Goal: Task Accomplishment & Management: Manage account settings

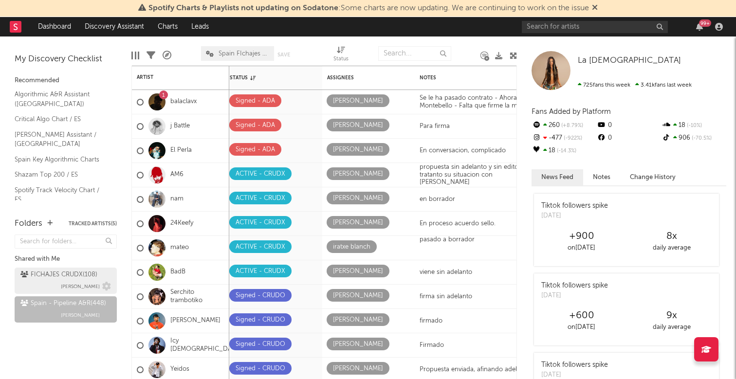
click at [46, 276] on div "FICHAJES CRUDX ( 108 )" at bounding box center [58, 275] width 77 height 12
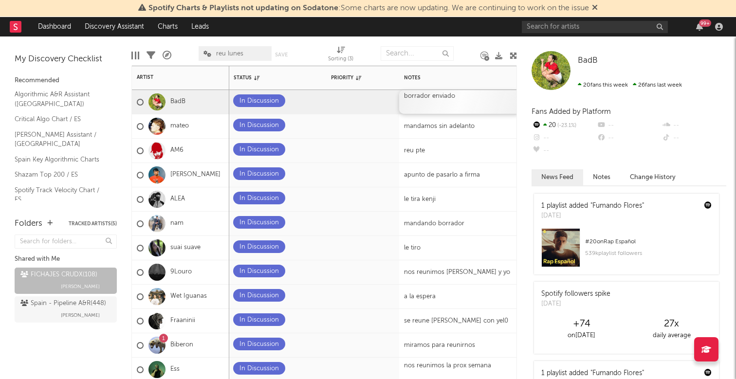
click at [462, 108] on div "borrador enviado" at bounding box center [460, 102] width 122 height 24
click at [442, 101] on div "borrador enviado" at bounding box center [460, 102] width 122 height 24
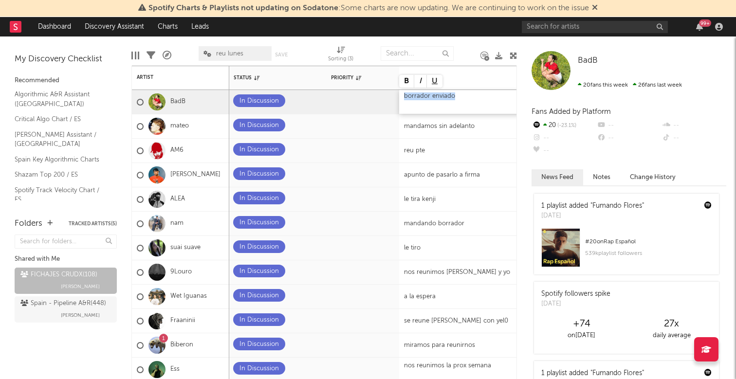
click at [429, 98] on div "borrador enviado" at bounding box center [460, 102] width 122 height 24
click at [457, 94] on div "borrador enviado" at bounding box center [460, 102] width 122 height 24
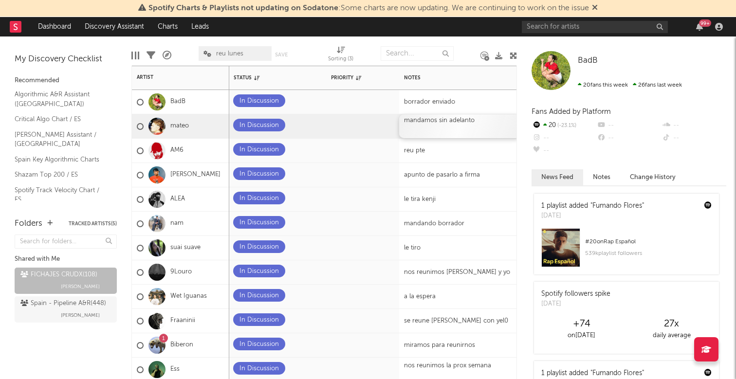
click at [425, 129] on div "mandamos sin adelanto" at bounding box center [460, 126] width 122 height 24
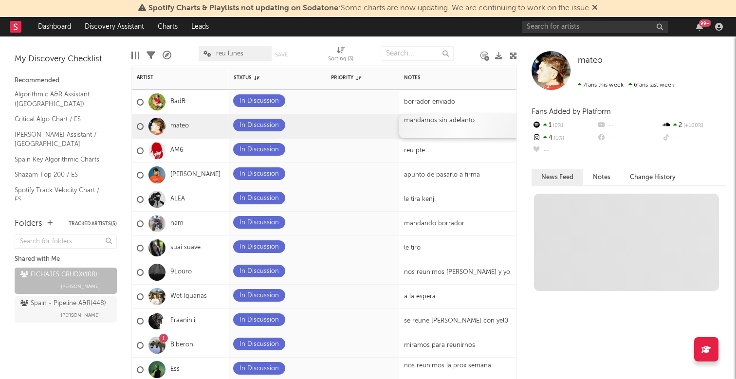
click at [425, 129] on div "mandamos sin adelanto" at bounding box center [460, 126] width 122 height 24
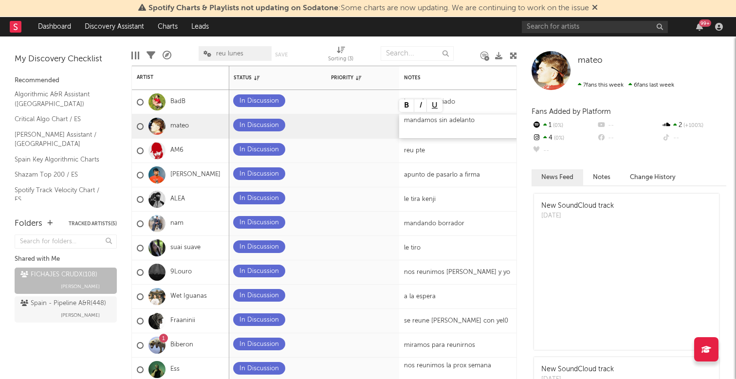
click at [436, 122] on div "mandamos sin adelanto" at bounding box center [460, 126] width 122 height 24
click at [458, 120] on div "borrador enviado" at bounding box center [460, 126] width 122 height 24
click at [432, 123] on div "borrador enviado" at bounding box center [460, 126] width 122 height 24
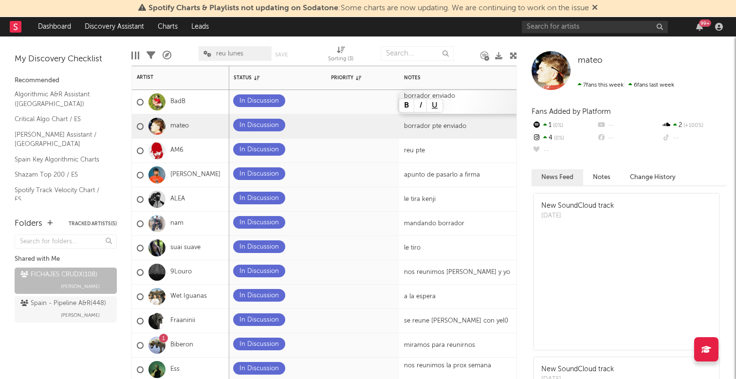
click at [475, 104] on div "borrador enviado" at bounding box center [460, 102] width 122 height 24
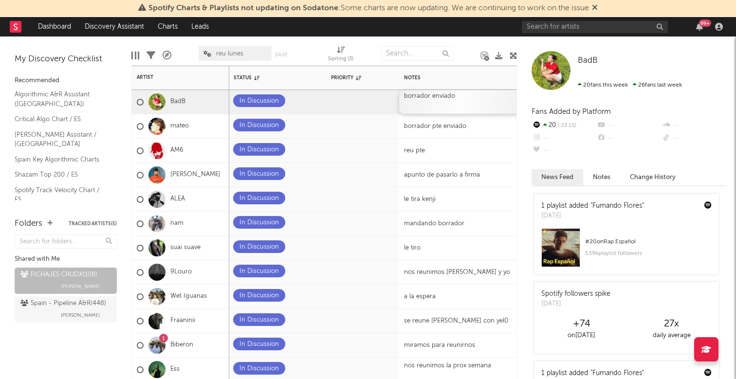
click at [435, 93] on div "borrador enviado" at bounding box center [460, 102] width 122 height 24
click at [428, 96] on div "borrador enviado" at bounding box center [460, 102] width 122 height 24
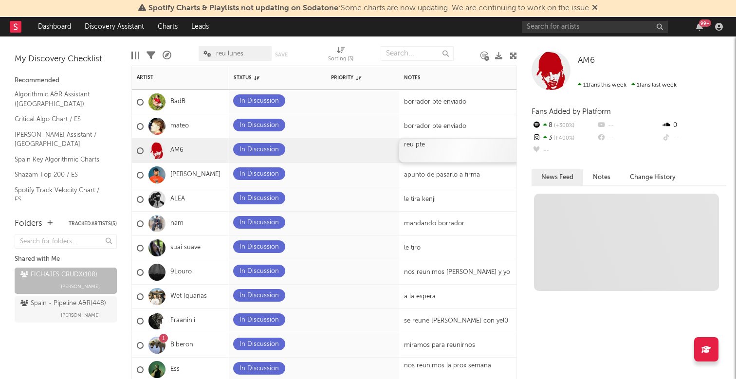
click at [460, 146] on div "reu pte" at bounding box center [460, 151] width 122 height 24
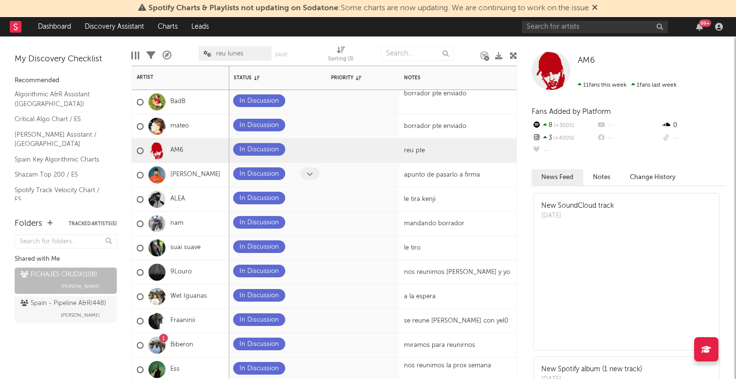
click at [302, 173] on span at bounding box center [309, 173] width 19 height 13
click at [310, 174] on icon at bounding box center [310, 174] width 6 height 6
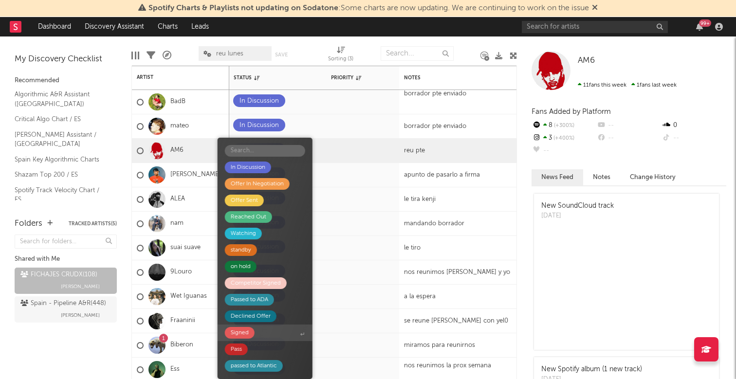
click at [261, 341] on span "Signed" at bounding box center [265, 333] width 95 height 17
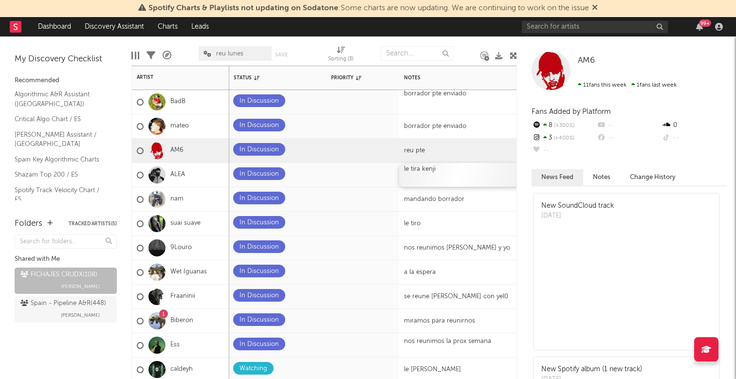
click at [420, 173] on div "le tira kenji" at bounding box center [460, 175] width 122 height 24
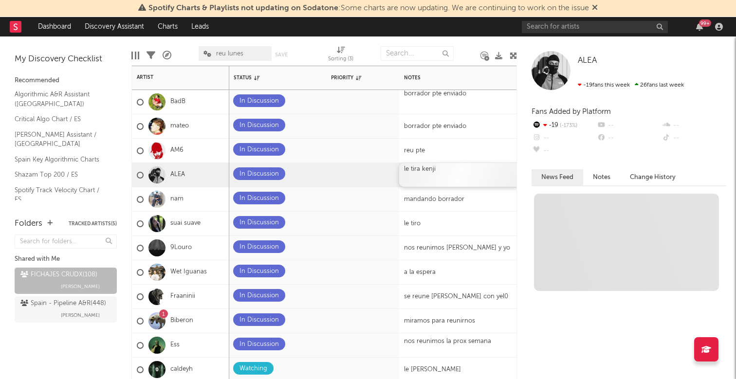
click at [420, 173] on div "le tira kenji" at bounding box center [460, 175] width 122 height 24
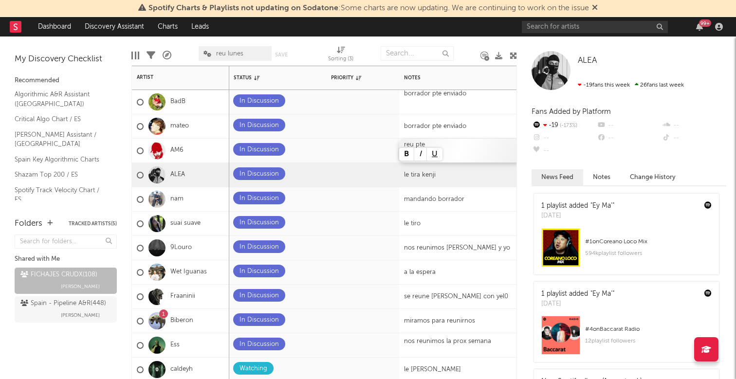
click at [429, 144] on div "reu pte" at bounding box center [460, 151] width 122 height 24
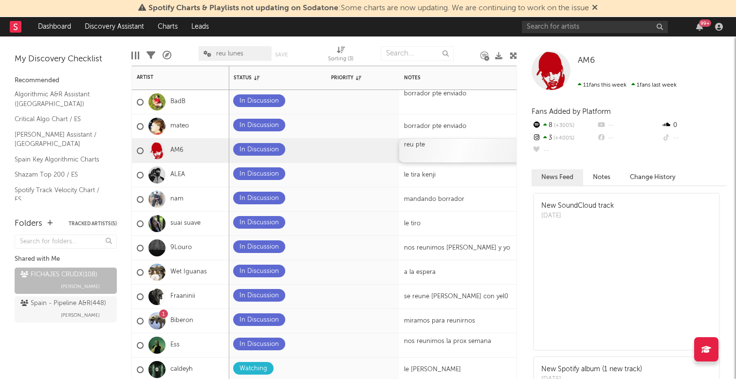
click at [429, 144] on div "reu pte" at bounding box center [460, 151] width 122 height 24
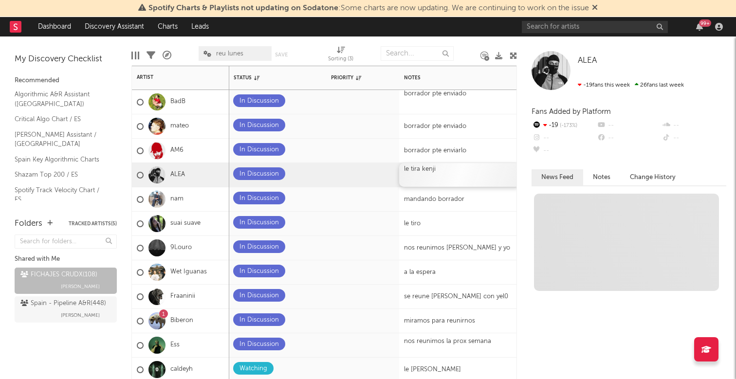
click at [490, 177] on div "le tira kenji" at bounding box center [460, 175] width 122 height 24
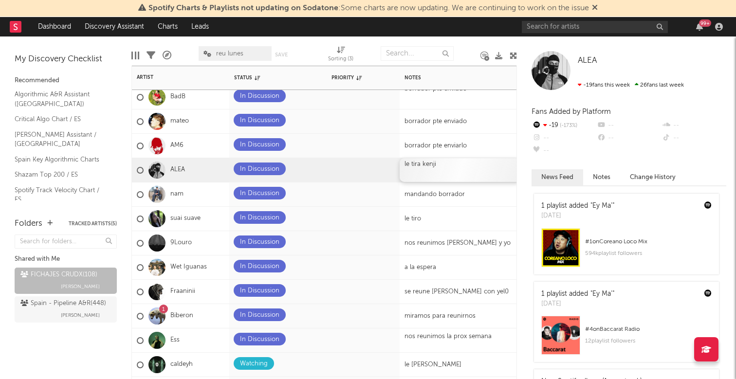
click at [428, 173] on div "le tira kenji" at bounding box center [461, 170] width 122 height 24
click at [419, 166] on div "le tira kenji" at bounding box center [461, 170] width 122 height 24
click at [445, 163] on div "le tira kenji" at bounding box center [461, 170] width 122 height 24
click at [464, 169] on div "reu miércoles" at bounding box center [461, 170] width 122 height 24
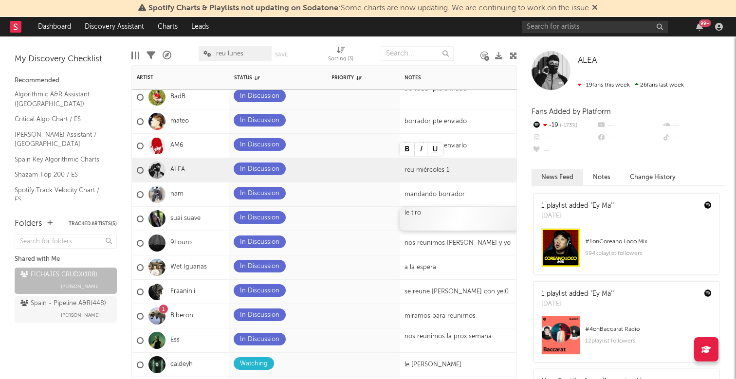
click at [413, 214] on div "le tiro" at bounding box center [461, 219] width 122 height 24
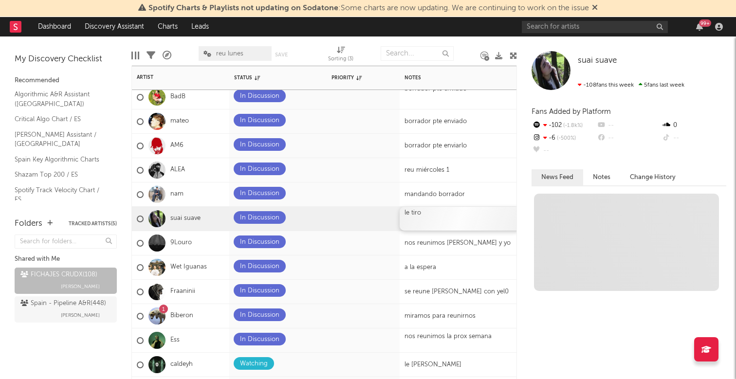
click at [413, 214] on div "le tiro" at bounding box center [461, 219] width 122 height 24
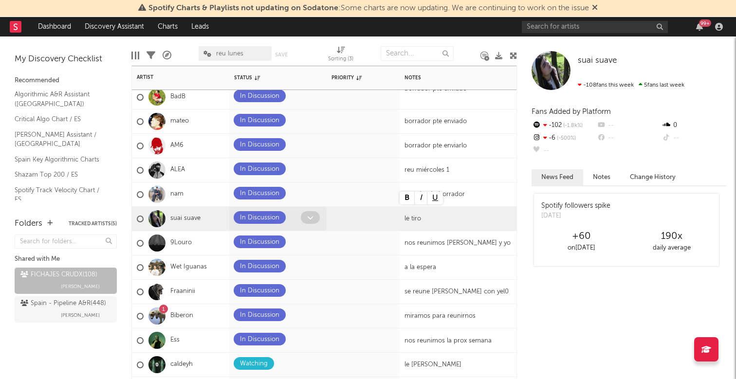
click at [307, 218] on span at bounding box center [310, 217] width 19 height 13
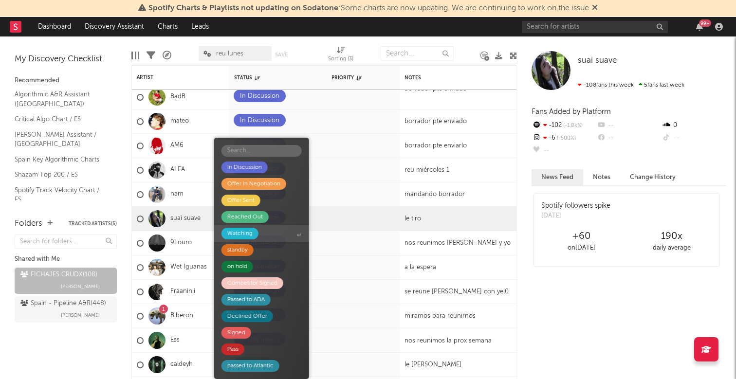
click at [256, 231] on div "Watching" at bounding box center [239, 234] width 37 height 12
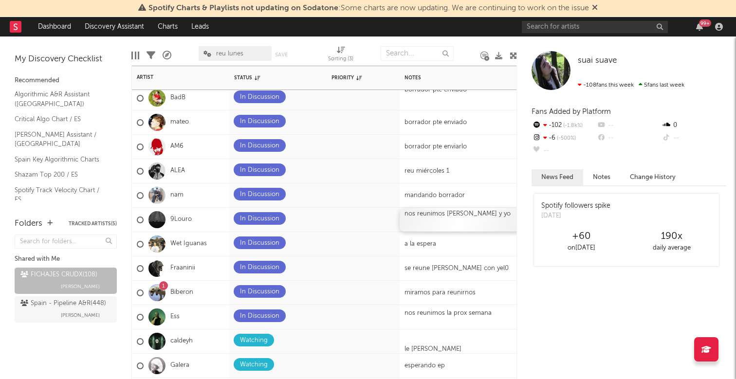
click at [444, 219] on div "nos reunimos [PERSON_NAME] y yo" at bounding box center [461, 220] width 122 height 24
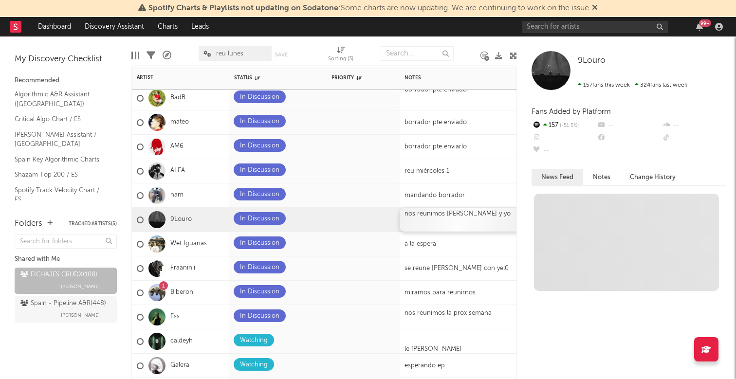
click at [444, 219] on div "nos reunimos [PERSON_NAME] y yo" at bounding box center [461, 220] width 122 height 24
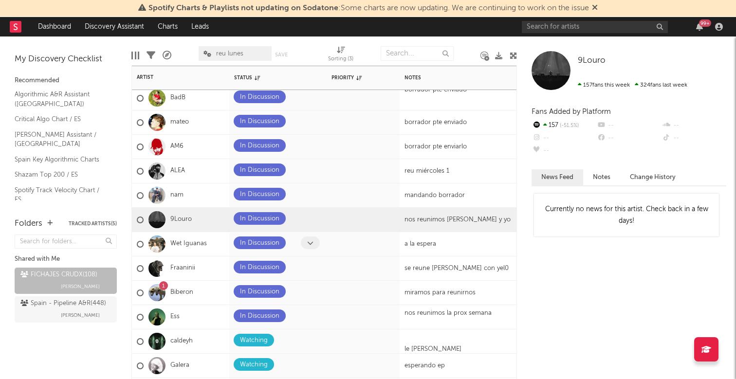
click at [305, 244] on span at bounding box center [310, 243] width 19 height 13
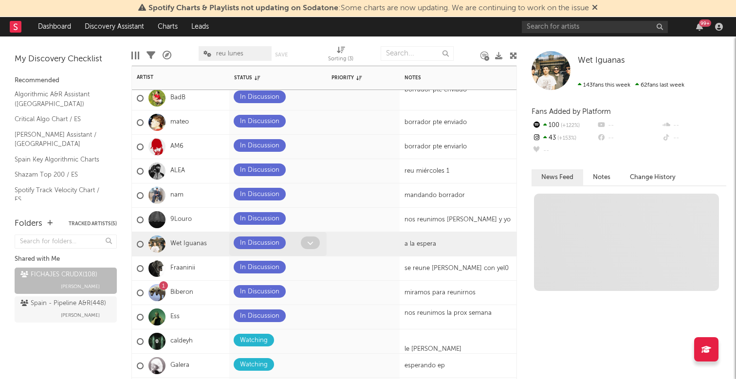
click at [297, 242] on div at bounding box center [294, 244] width 13 height 15
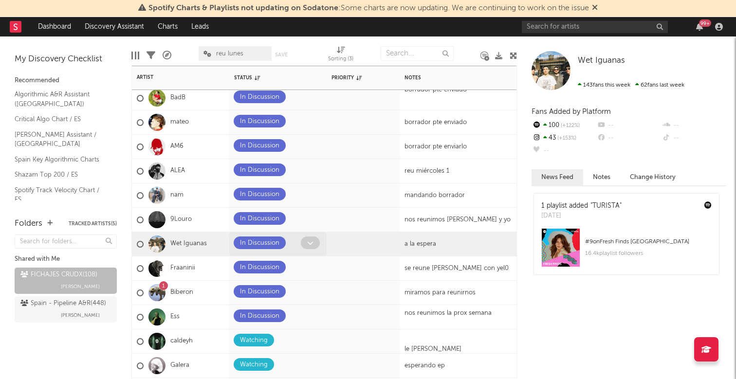
click at [308, 243] on icon at bounding box center [310, 243] width 6 height 6
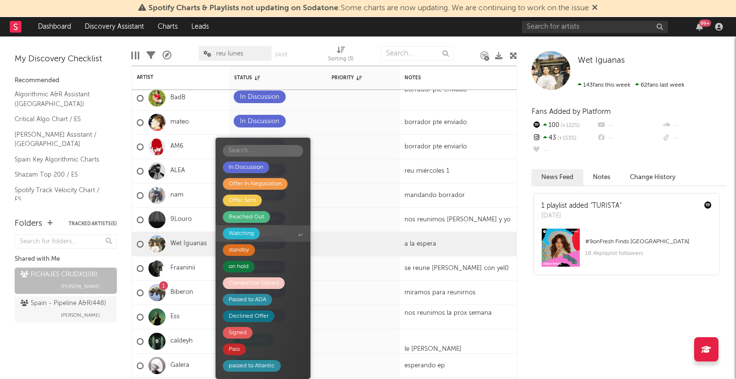
click at [256, 233] on div "Watching" at bounding box center [241, 234] width 37 height 12
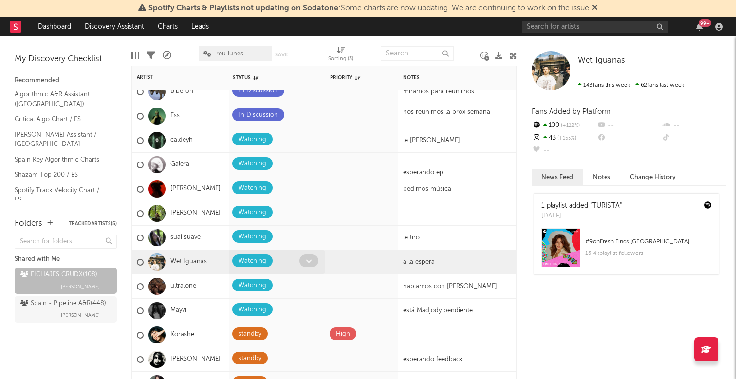
click at [303, 266] on span at bounding box center [308, 261] width 19 height 13
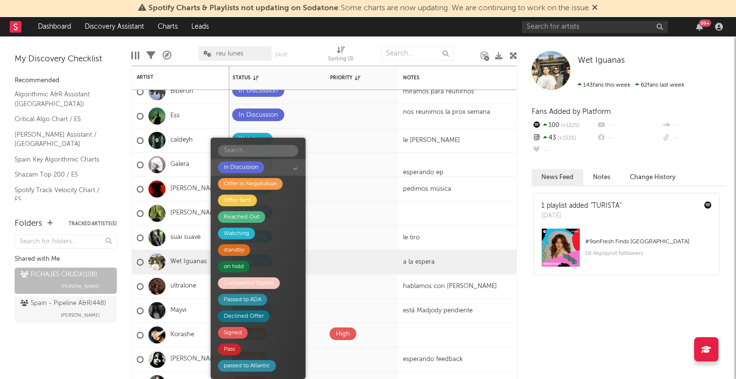
click at [247, 164] on div "In Discussion" at bounding box center [241, 168] width 35 height 12
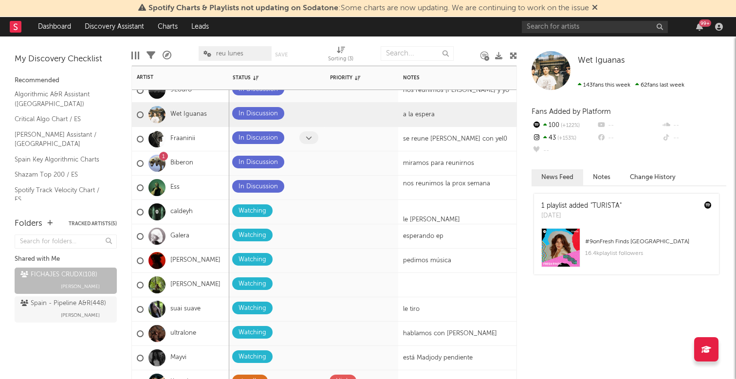
click at [314, 133] on span at bounding box center [308, 137] width 19 height 13
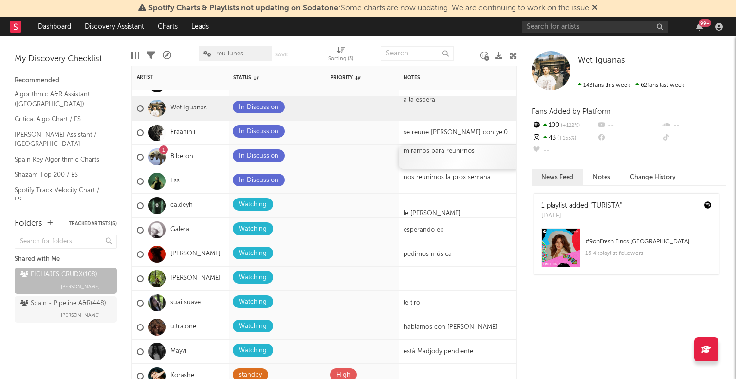
click at [448, 154] on div "miramos para reunirnos" at bounding box center [460, 157] width 122 height 24
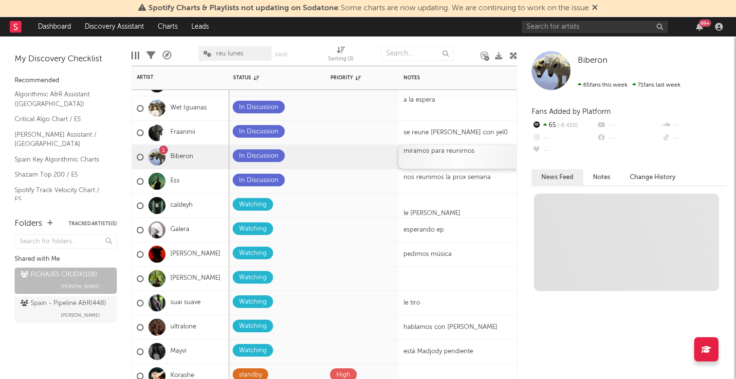
click at [448, 154] on div "miramos para reunirnos" at bounding box center [460, 157] width 122 height 24
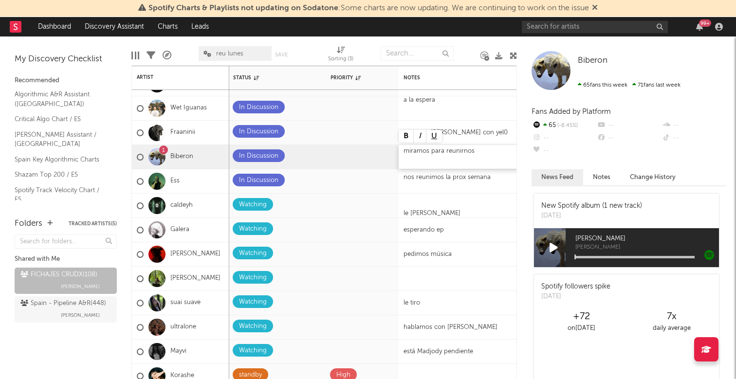
click at [447, 155] on div "miramos para reunirnos" at bounding box center [460, 157] width 122 height 24
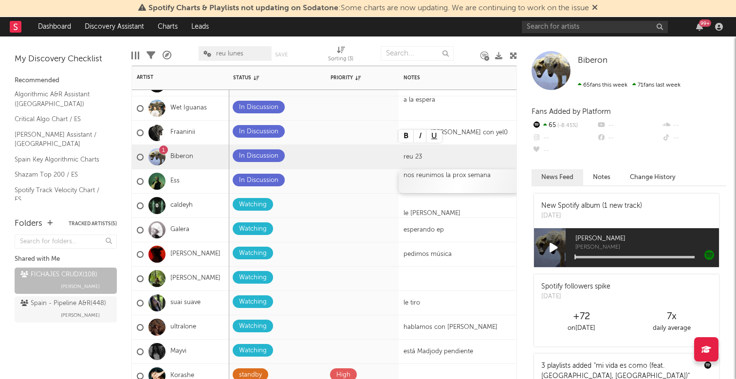
click at [450, 183] on div at bounding box center [459, 184] width 112 height 8
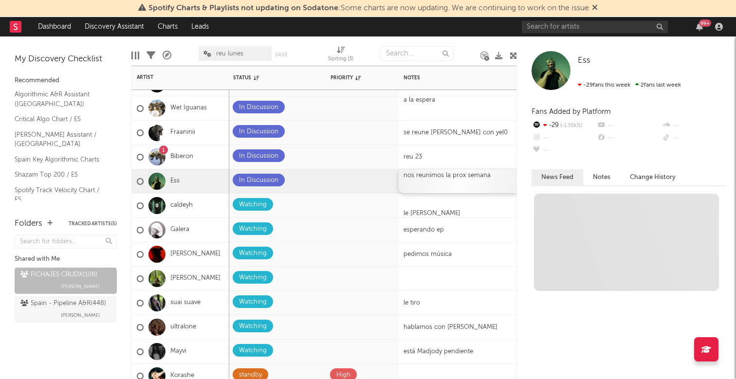
click at [450, 183] on div at bounding box center [459, 184] width 112 height 8
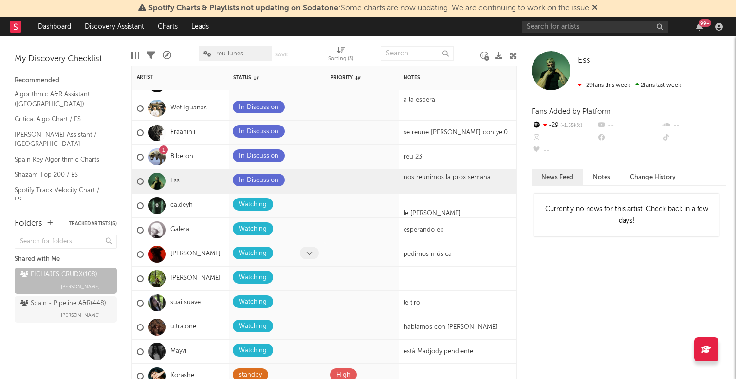
click at [306, 251] on span at bounding box center [309, 253] width 19 height 13
click at [306, 253] on span at bounding box center [309, 253] width 19 height 13
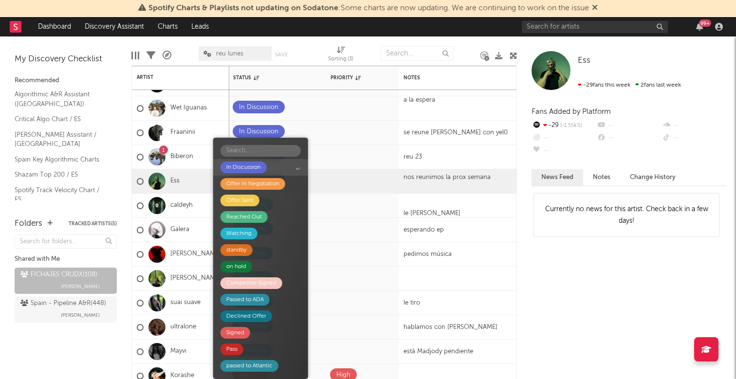
click at [266, 170] on div "In Discussion" at bounding box center [243, 168] width 46 height 12
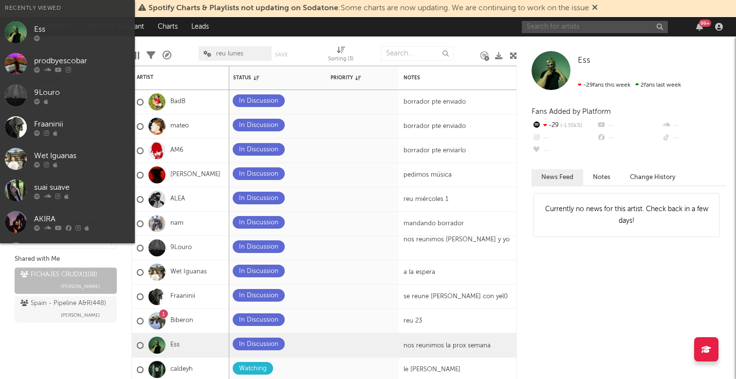
click at [570, 26] on input "text" at bounding box center [595, 27] width 146 height 12
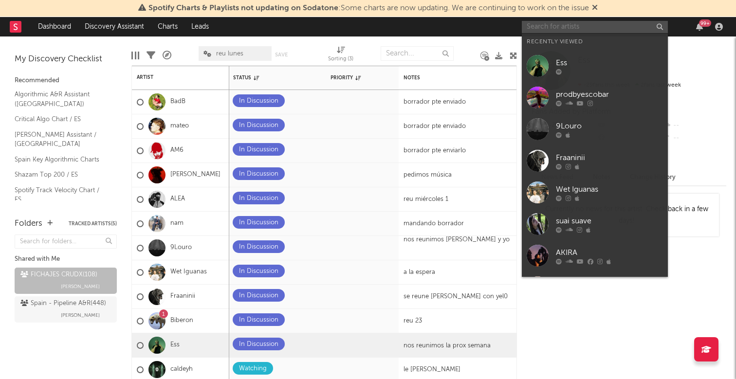
paste input "https://open.spotify.com/intl-es/artist/6B928cQoNUlGr1fy5g8Acs?si=fg1wCjawSBOhq…"
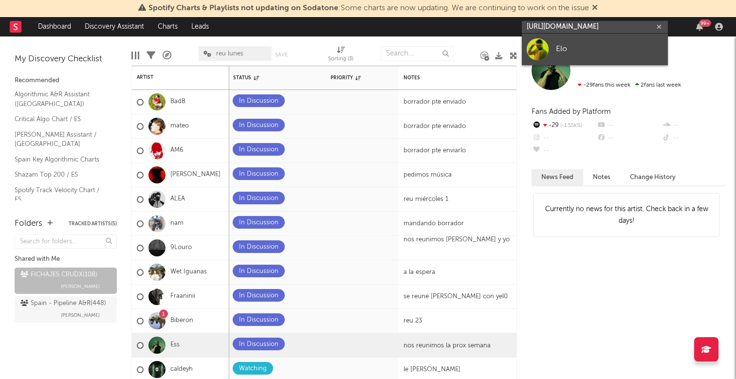
type input "https://open.spotify.com/intl-es/artist/6B928cQoNUlGr1fy5g8Acs?si=fg1wCjawSBOhq…"
click at [566, 50] on div "Elo" at bounding box center [609, 49] width 107 height 12
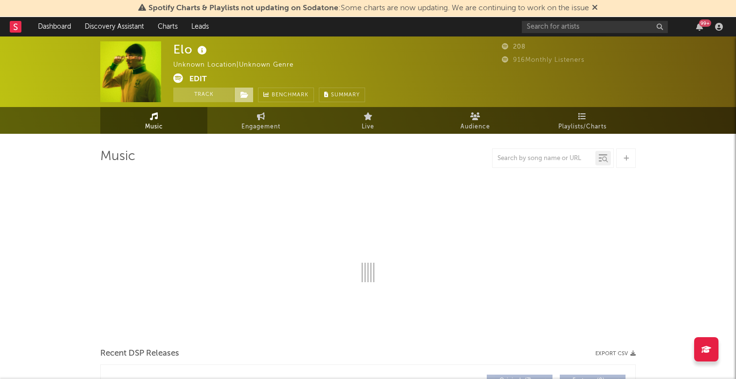
select select "1w"
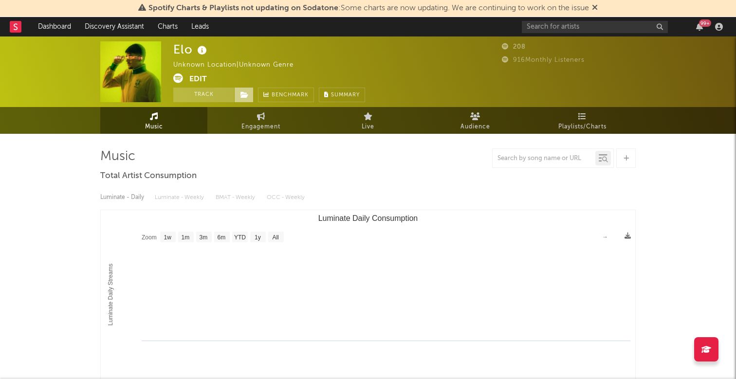
click at [248, 97] on icon at bounding box center [244, 94] width 8 height 7
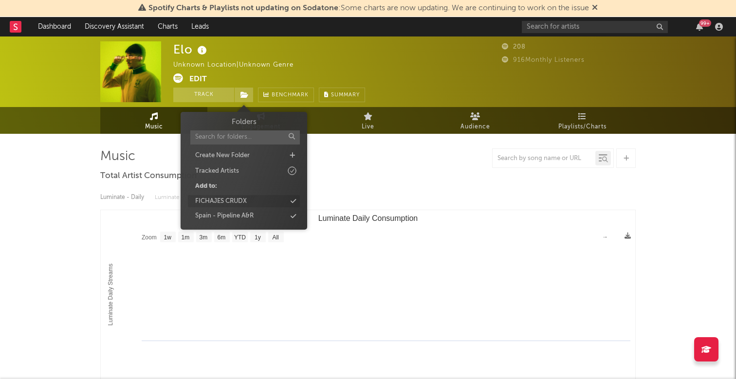
click at [256, 201] on div "FICHAJES CRUDX" at bounding box center [244, 201] width 112 height 13
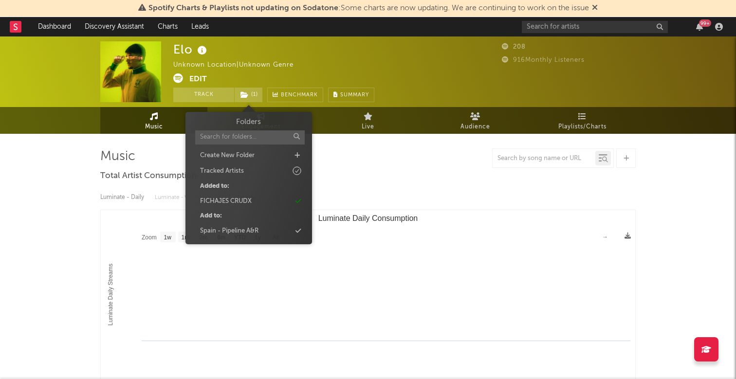
click at [438, 86] on div "Elo Unknown Location | Unknown Genre Edit Track ( 1 ) Benchmark Summary" at bounding box center [331, 71] width 316 height 61
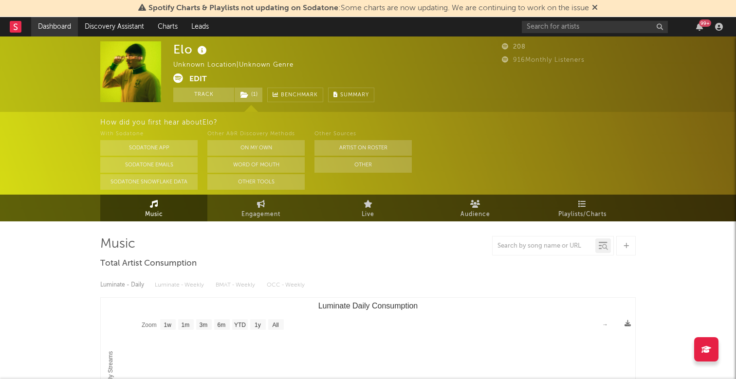
click at [46, 29] on link "Dashboard" at bounding box center [54, 26] width 47 height 19
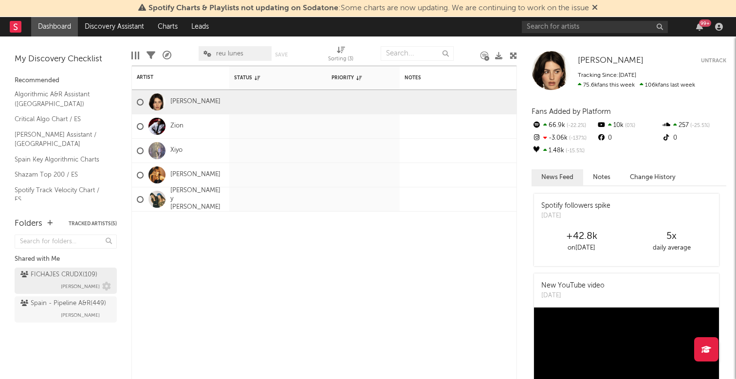
click at [47, 280] on div "FICHAJES CRUDX ( 109 )" at bounding box center [58, 275] width 77 height 12
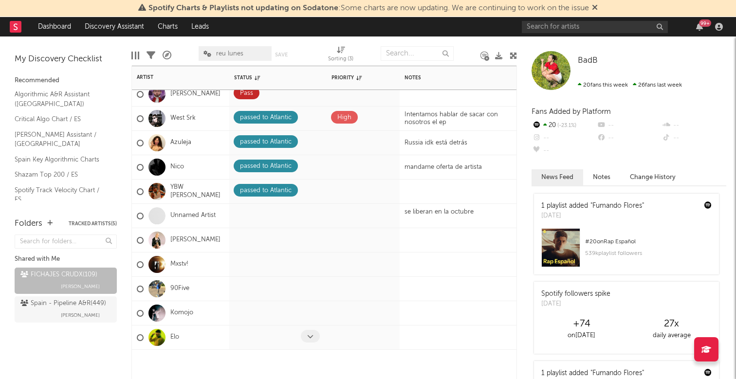
click at [308, 334] on icon at bounding box center [310, 336] width 6 height 6
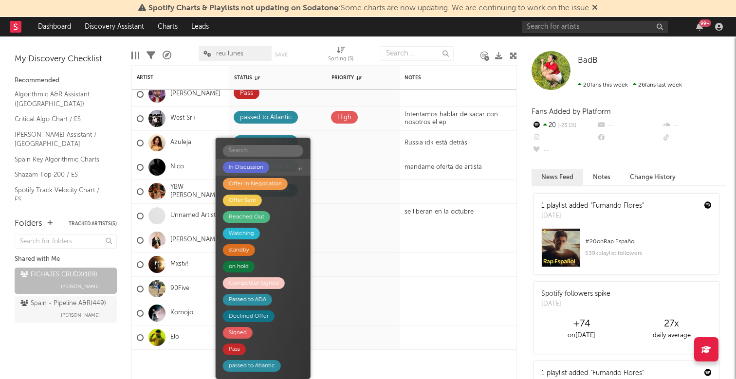
click at [262, 165] on div "In Discussion" at bounding box center [246, 168] width 35 height 12
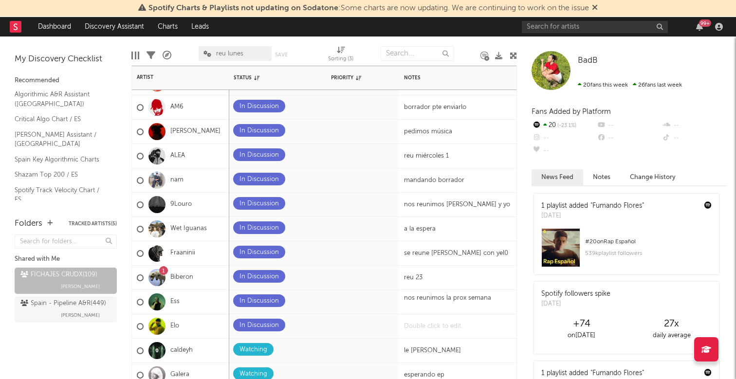
click at [424, 329] on div at bounding box center [460, 326] width 122 height 24
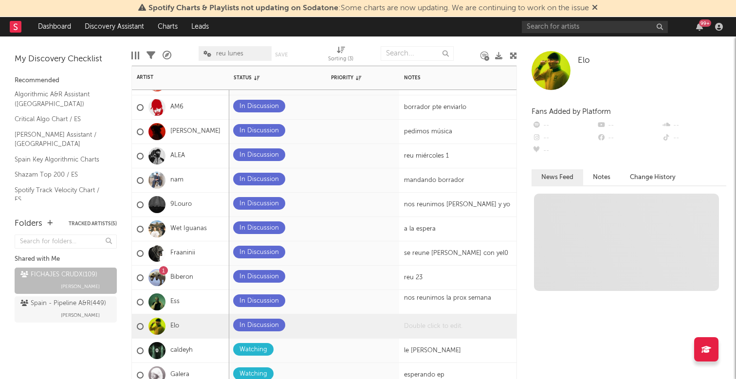
click at [424, 329] on div at bounding box center [460, 326] width 122 height 24
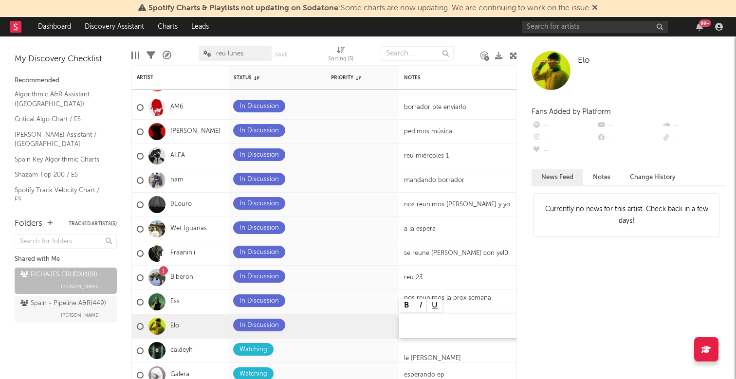
click at [414, 330] on div at bounding box center [460, 326] width 122 height 24
click at [468, 330] on div at bounding box center [460, 326] width 122 height 24
click at [307, 320] on span at bounding box center [309, 325] width 19 height 13
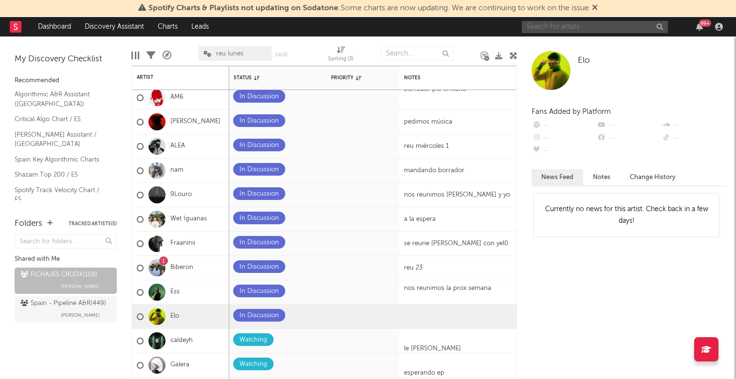
click at [562, 26] on input "text" at bounding box center [595, 27] width 146 height 12
click at [565, 29] on input "[DEMOGRAPHIC_DATA]" at bounding box center [595, 27] width 146 height 12
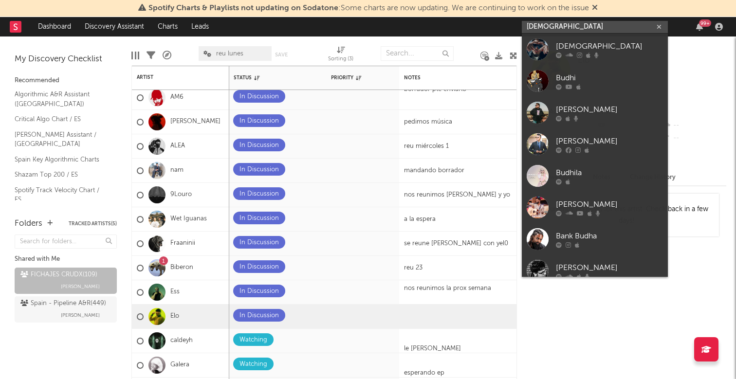
click at [565, 29] on input "[DEMOGRAPHIC_DATA]" at bounding box center [595, 27] width 146 height 12
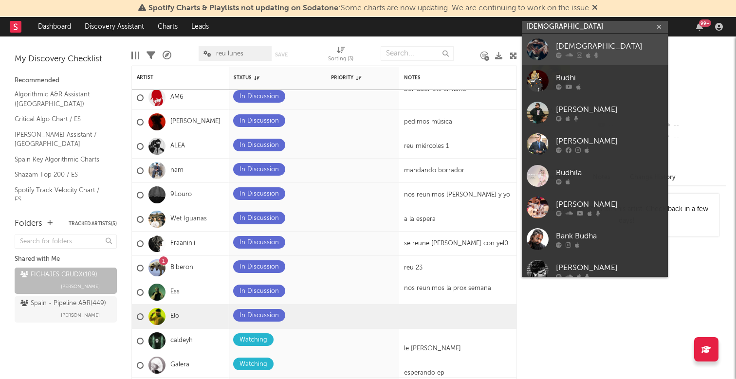
type input "[DEMOGRAPHIC_DATA]"
click at [555, 47] on link "[DEMOGRAPHIC_DATA]" at bounding box center [595, 50] width 146 height 32
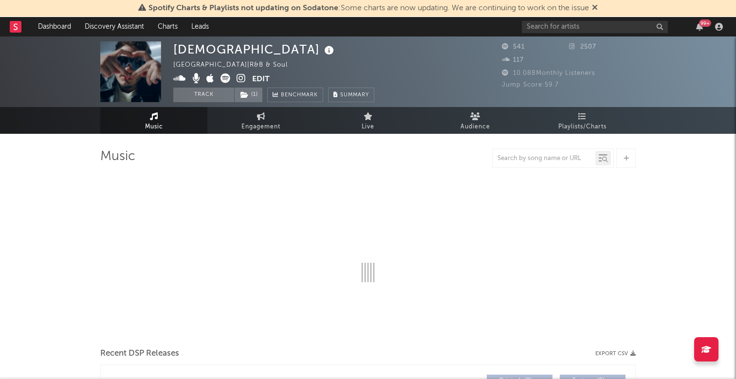
select select "1w"
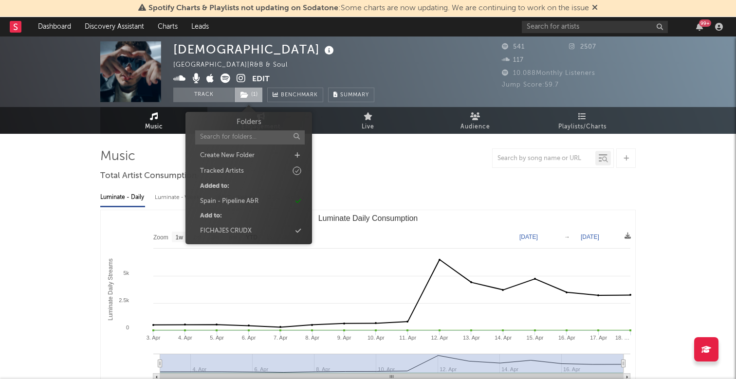
click at [251, 96] on span "( 1 )" at bounding box center [248, 95] width 29 height 15
click at [256, 226] on div "FICHAJES CRUDX" at bounding box center [249, 231] width 112 height 13
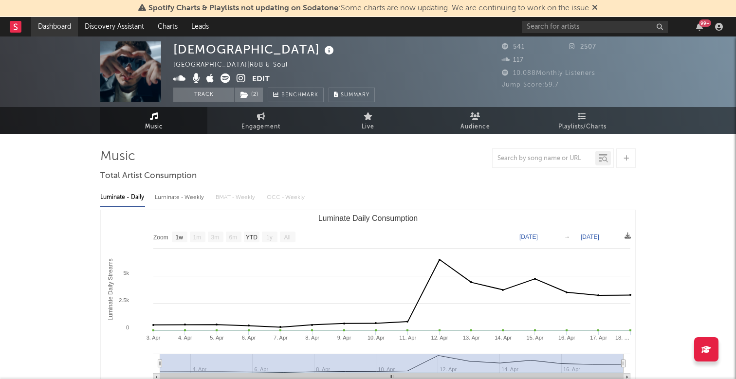
click at [54, 34] on link "Dashboard" at bounding box center [54, 26] width 47 height 19
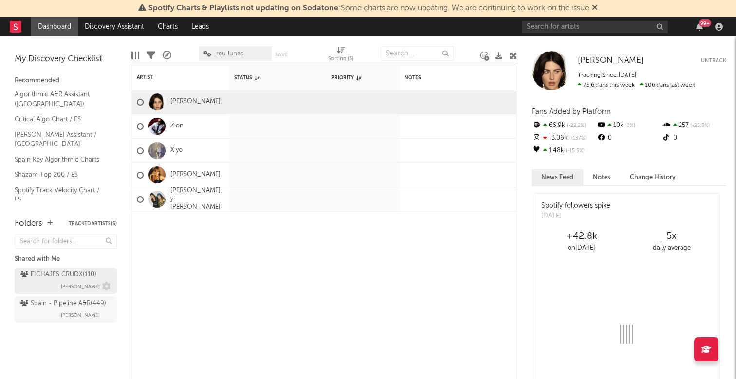
click at [54, 278] on div "FICHAJES CRUDX ( 110 )" at bounding box center [58, 275] width 76 height 12
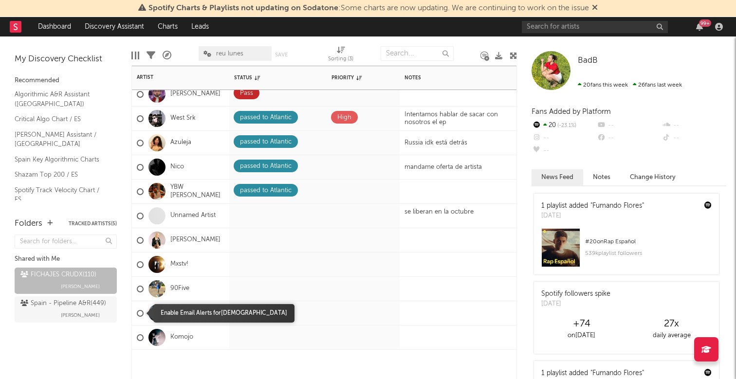
click at [141, 312] on div at bounding box center [140, 313] width 7 height 7
click at [137, 312] on input "checkbox" at bounding box center [137, 313] width 0 height 9
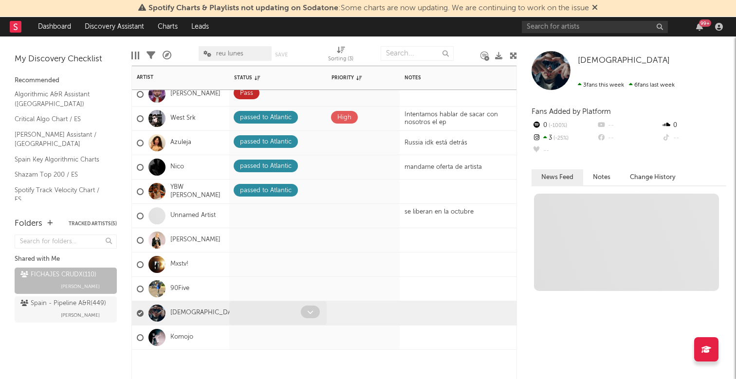
click at [311, 309] on icon at bounding box center [310, 312] width 6 height 6
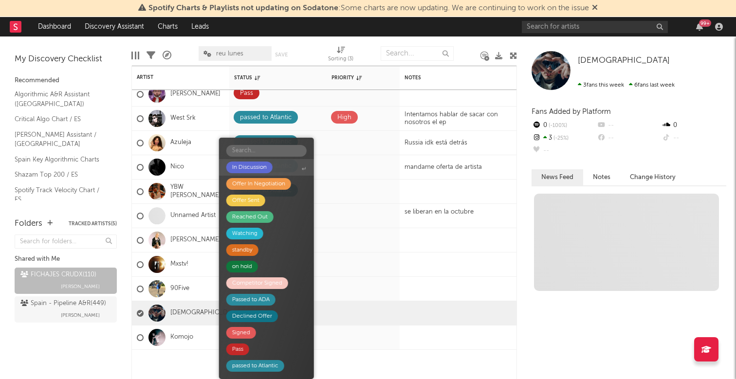
click at [249, 165] on div "In Discussion" at bounding box center [249, 168] width 35 height 12
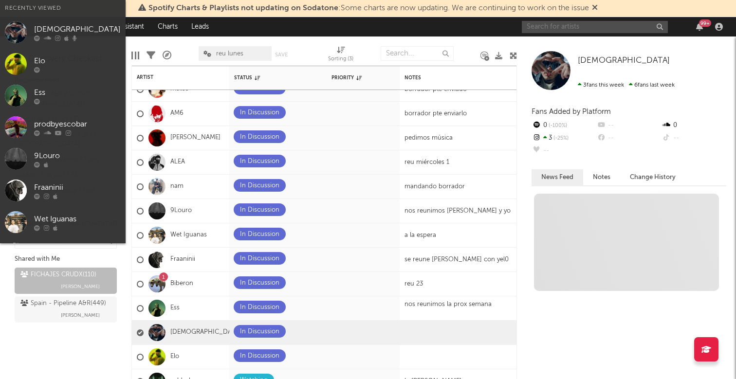
click at [547, 28] on input "text" at bounding box center [595, 27] width 146 height 12
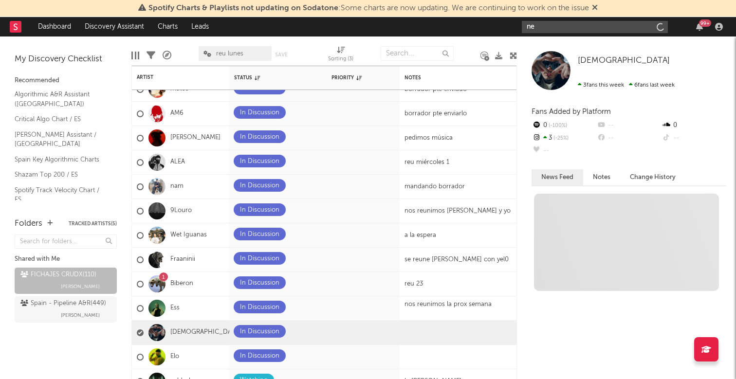
type input "n"
click at [544, 25] on input "amoryodio" at bounding box center [595, 27] width 146 height 12
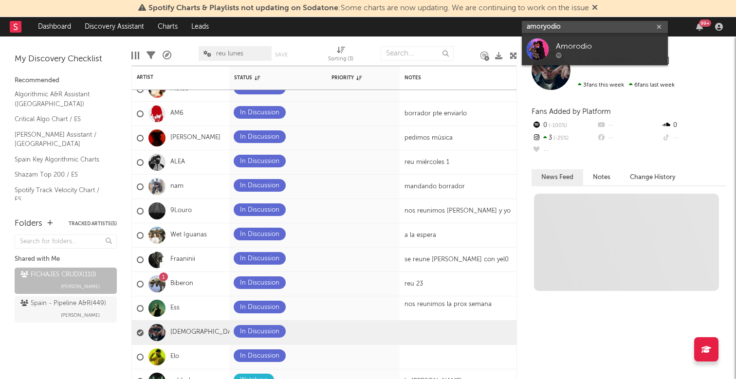
click at [544, 25] on input "amoryodio" at bounding box center [595, 27] width 146 height 12
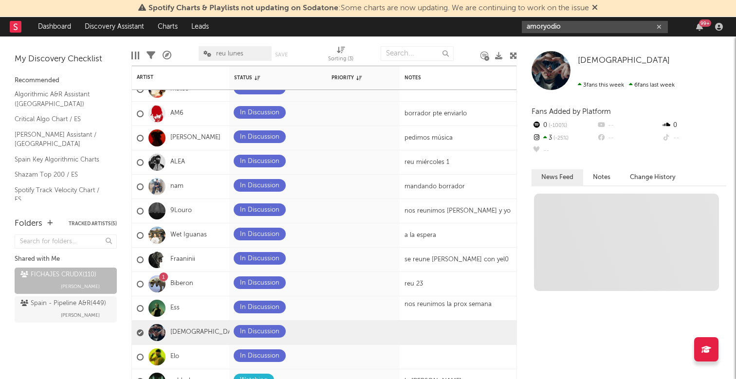
paste input "https://open.spotify.com/intl-es/artist/5meSi9uoBS3AAJ7XqjeKPY?si=Z3sUPzpwRaWhv…"
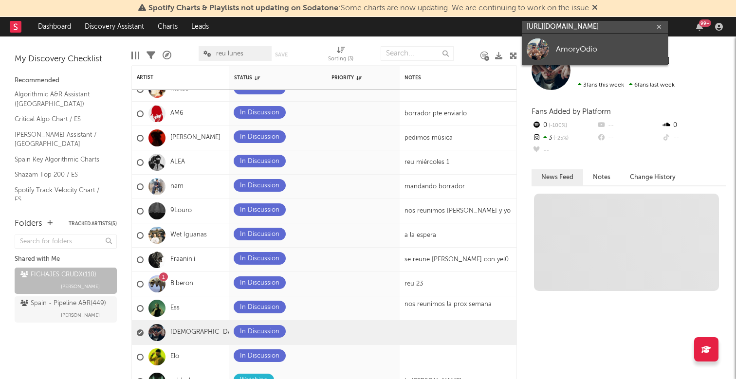
type input "https://open.spotify.com/intl-es/artist/5meSi9uoBS3AAJ7XqjeKPY?si=Z3sUPzpwRaWhv…"
click at [595, 48] on div "AmoryOdio" at bounding box center [609, 49] width 107 height 12
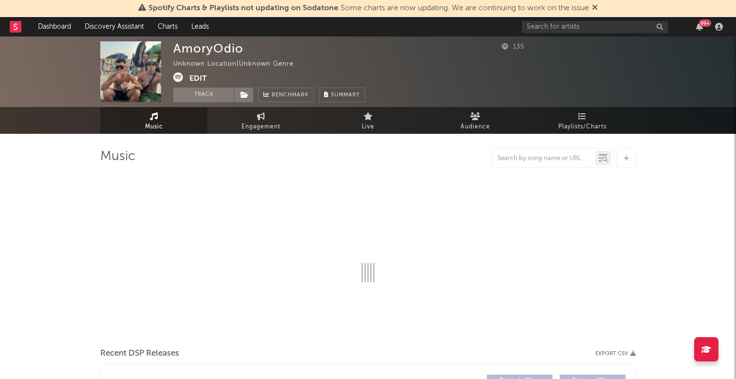
select select "1w"
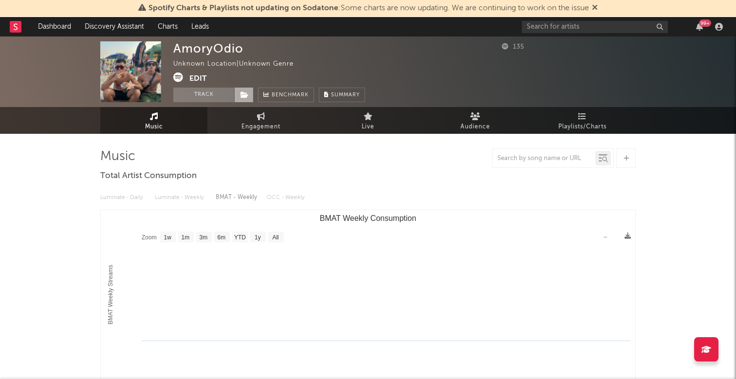
click at [248, 99] on span at bounding box center [243, 95] width 19 height 15
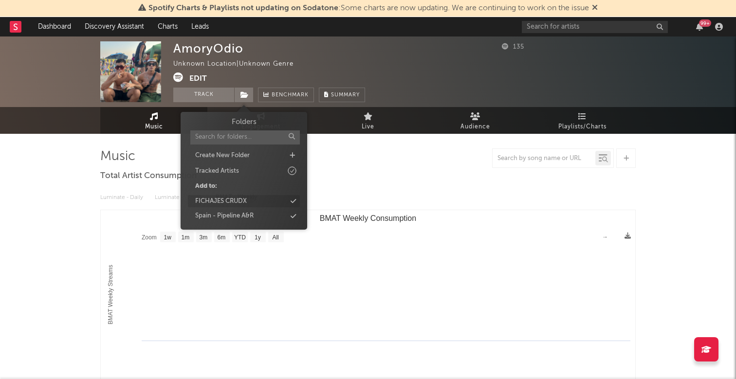
click at [253, 199] on div "FICHAJES CRUDX" at bounding box center [244, 201] width 112 height 13
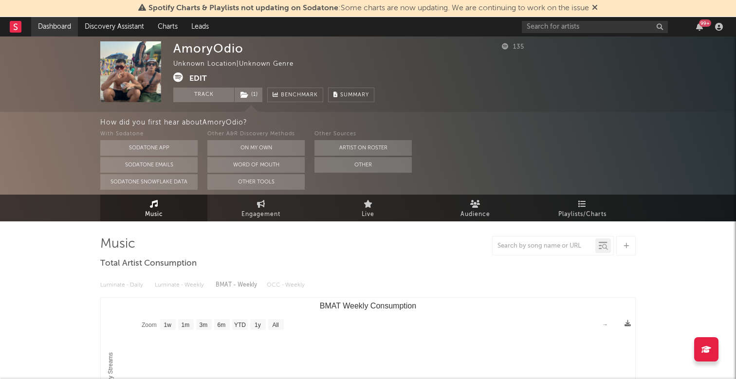
click at [54, 29] on link "Dashboard" at bounding box center [54, 26] width 47 height 19
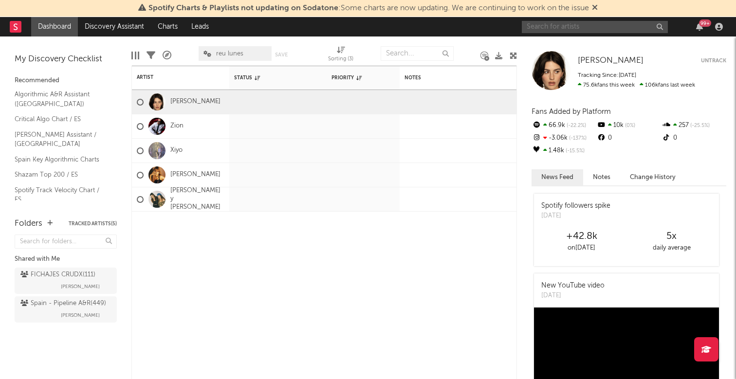
click at [615, 32] on input "text" at bounding box center [595, 27] width 146 height 12
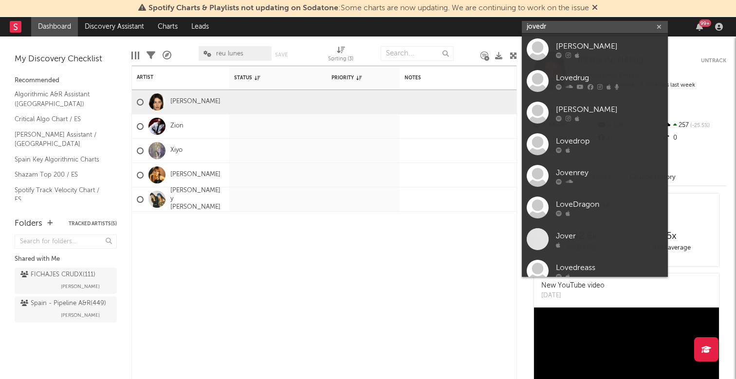
type input "jovedry"
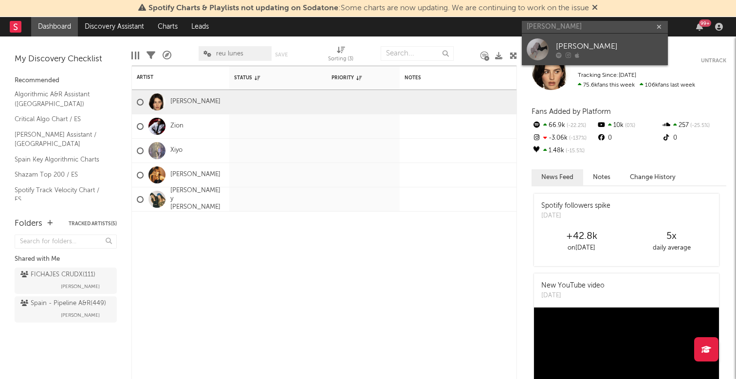
click at [619, 49] on div "jovedry" at bounding box center [609, 46] width 107 height 12
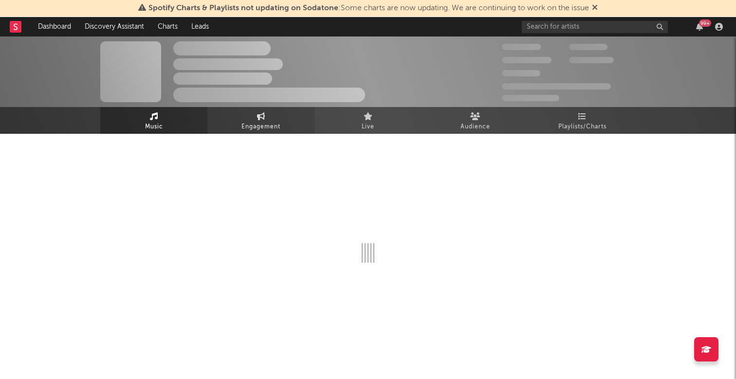
select select "1w"
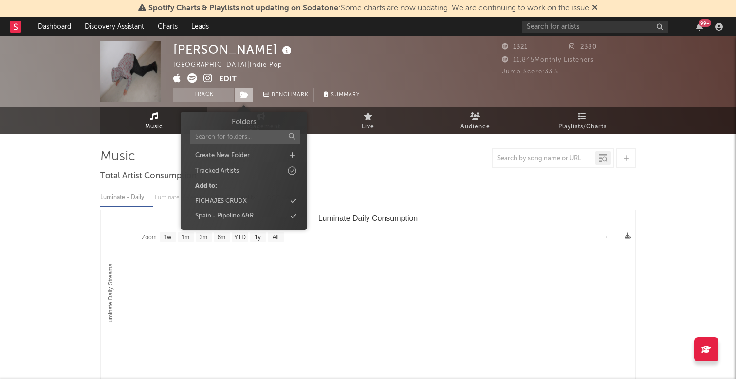
click at [244, 91] on icon at bounding box center [244, 94] width 8 height 7
click at [244, 199] on div "FICHAJES CRUDX" at bounding box center [221, 202] width 52 height 10
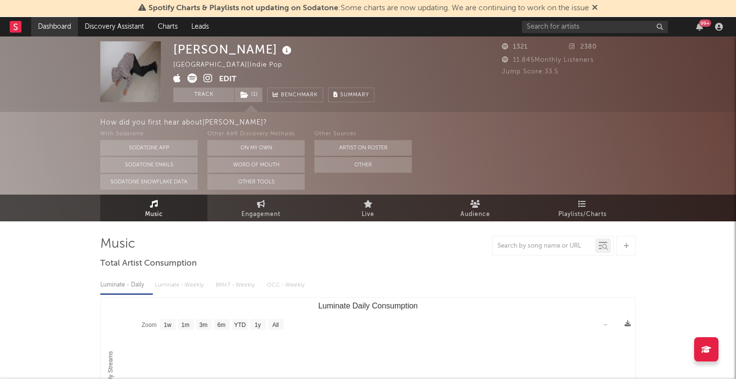
click at [57, 34] on link "Dashboard" at bounding box center [54, 26] width 47 height 19
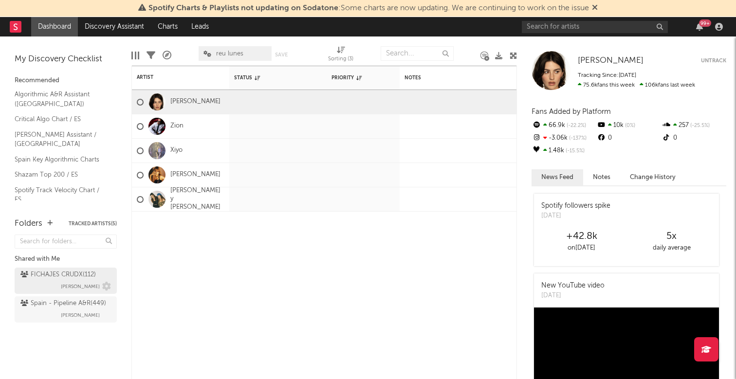
click at [59, 277] on div "FICHAJES CRUDX ( 112 )" at bounding box center [57, 275] width 75 height 12
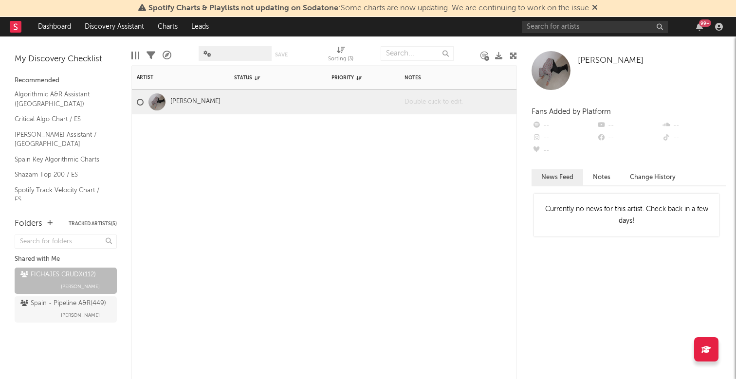
click at [432, 101] on div at bounding box center [461, 102] width 122 height 24
click at [309, 98] on icon at bounding box center [310, 101] width 6 height 6
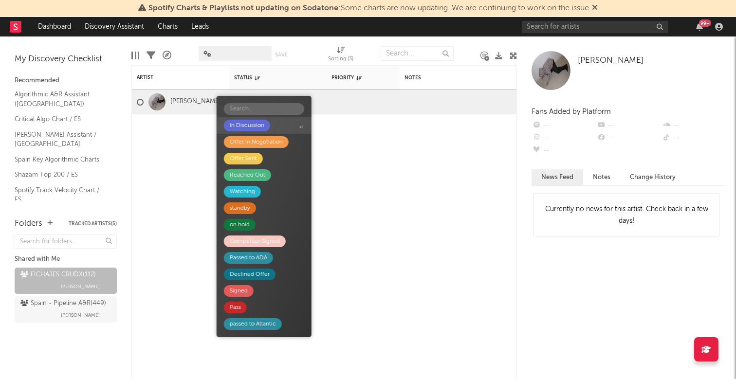
click at [274, 126] on span "In Discussion" at bounding box center [264, 125] width 95 height 17
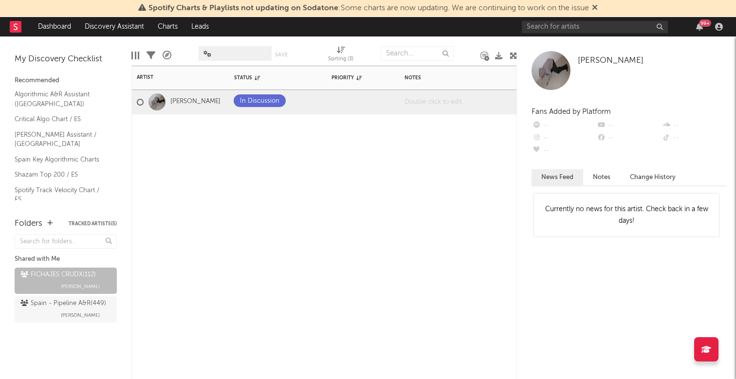
click at [451, 100] on div at bounding box center [461, 102] width 122 height 24
click at [442, 147] on div "Artist Notifications Status Edit settings for Status Priority Edit settings for…" at bounding box center [323, 222] width 385 height 313
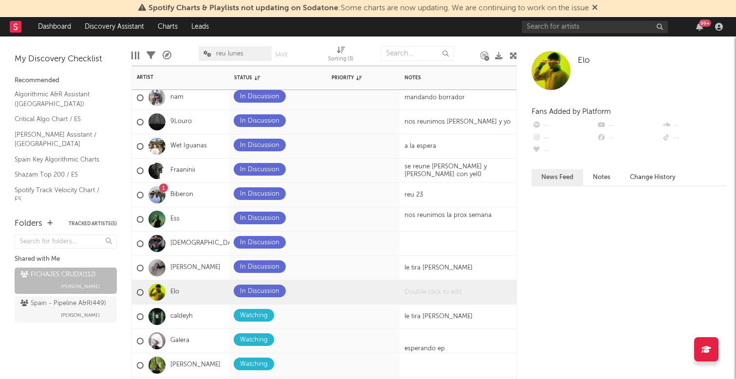
click at [415, 295] on div at bounding box center [461, 292] width 122 height 24
click at [414, 287] on div at bounding box center [461, 292] width 122 height 24
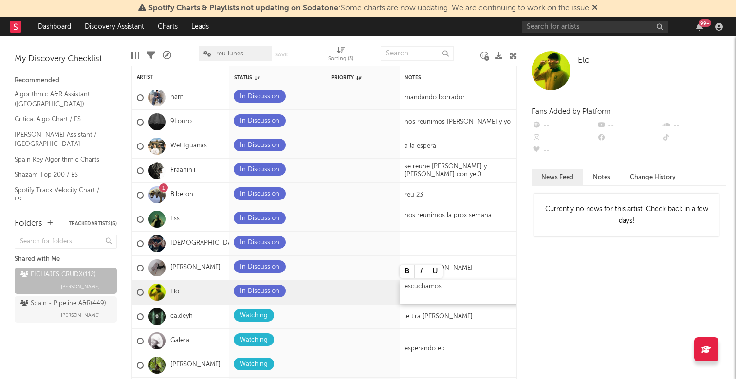
click at [484, 297] on div "escuchamos" at bounding box center [461, 292] width 122 height 24
click at [466, 291] on div "escuchamos" at bounding box center [461, 292] width 122 height 24
click at [469, 286] on div "escuchamos" at bounding box center [461, 292] width 122 height 24
click at [444, 259] on div "le tira iratxe" at bounding box center [461, 268] width 122 height 24
